Goal: Task Accomplishment & Management: Use online tool/utility

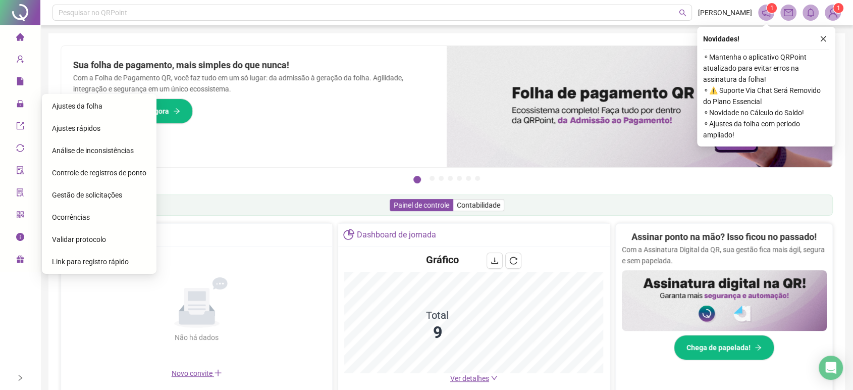
click at [71, 104] on span "Ajustes da folha" at bounding box center [77, 106] width 50 height 8
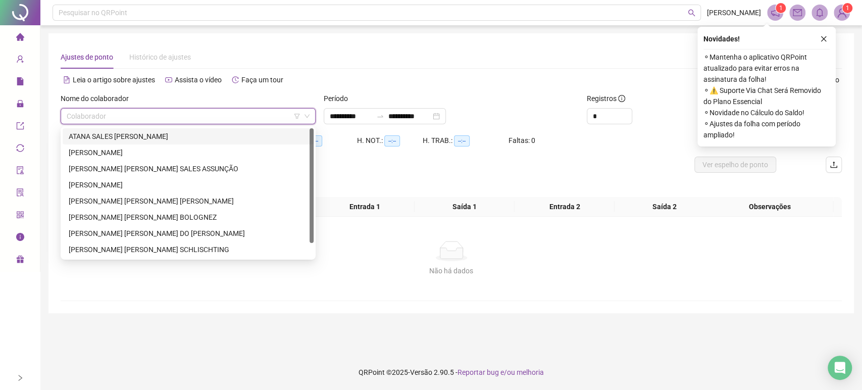
click at [112, 120] on input "search" at bounding box center [184, 116] width 234 height 15
click at [103, 202] on div "[PERSON_NAME] [PERSON_NAME] [PERSON_NAME]" at bounding box center [188, 200] width 239 height 11
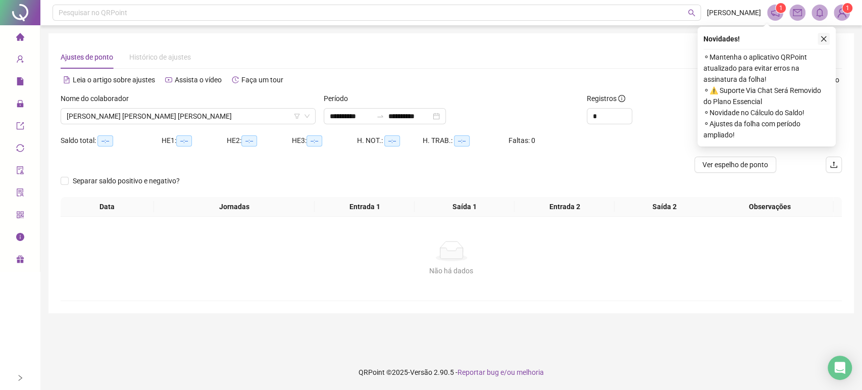
click at [825, 34] on button "button" at bounding box center [823, 39] width 12 height 12
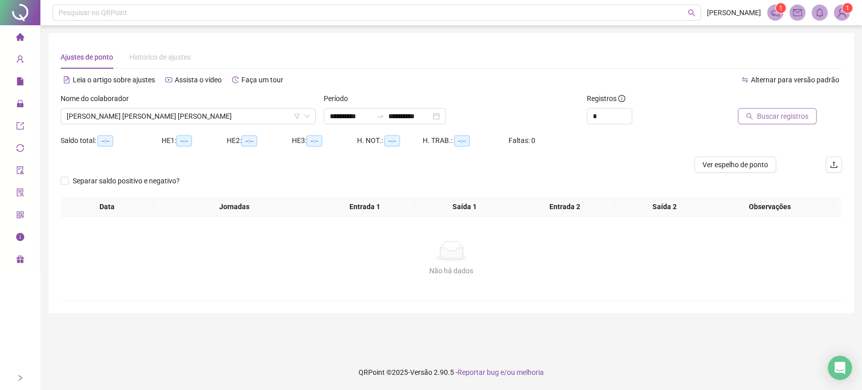
click at [791, 116] on span "Buscar registros" at bounding box center [783, 116] width 52 height 11
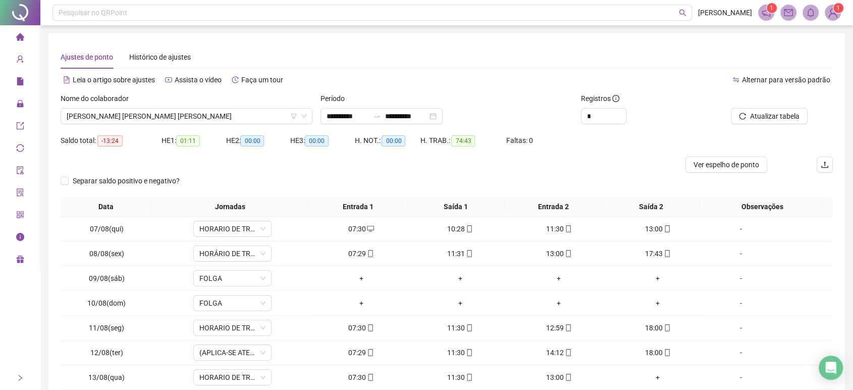
scroll to position [83, 0]
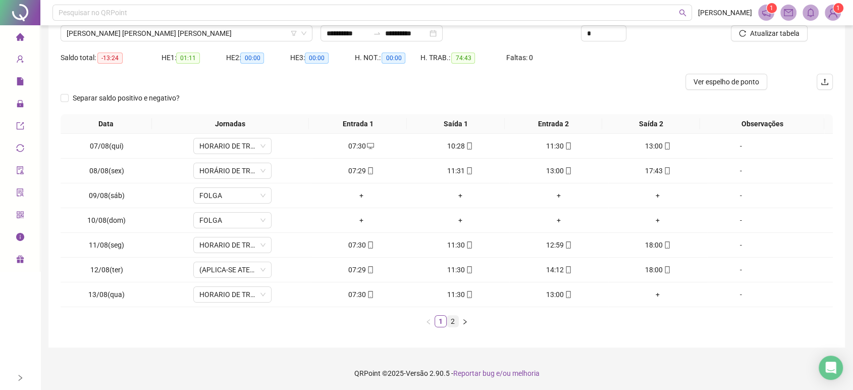
click at [455, 319] on link "2" at bounding box center [452, 321] width 11 height 11
